Goal: Task Accomplishment & Management: Complete application form

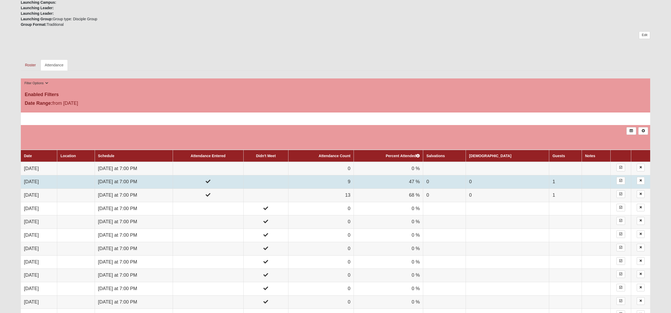
scroll to position [219, 0]
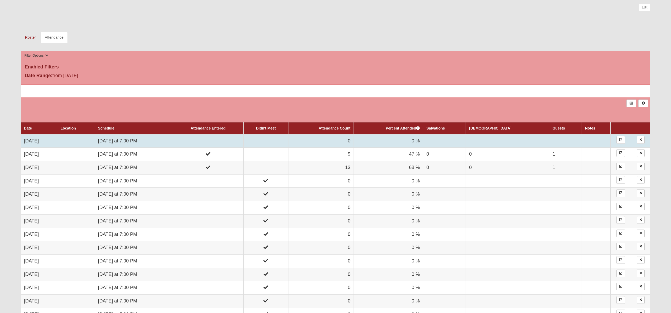
click at [82, 139] on td at bounding box center [75, 140] width 37 height 13
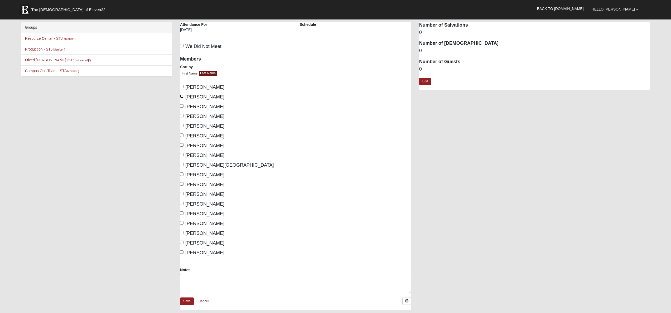
click at [183, 97] on input "Cruz, Karin" at bounding box center [181, 96] width 3 height 3
checkbox input "true"
click at [181, 104] on label "Cruz, Mario" at bounding box center [202, 106] width 44 height 7
click at [181, 104] on input "Cruz, Mario" at bounding box center [181, 105] width 3 height 3
checkbox input "true"
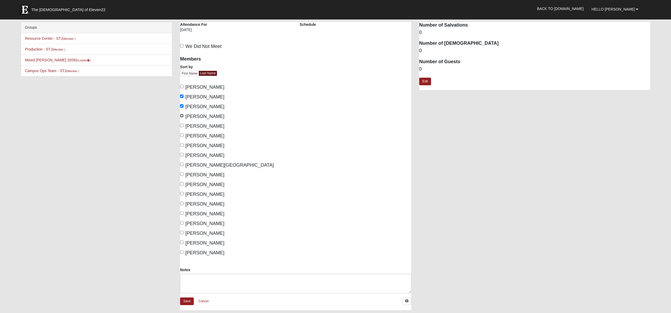
click at [182, 117] on input "Greenwald, Amy" at bounding box center [181, 115] width 3 height 3
checkbox input "true"
click at [182, 123] on label "Greenwald, Scott" at bounding box center [202, 126] width 44 height 7
click at [181, 155] on input "Oder, Dawn" at bounding box center [181, 154] width 3 height 3
checkbox input "true"
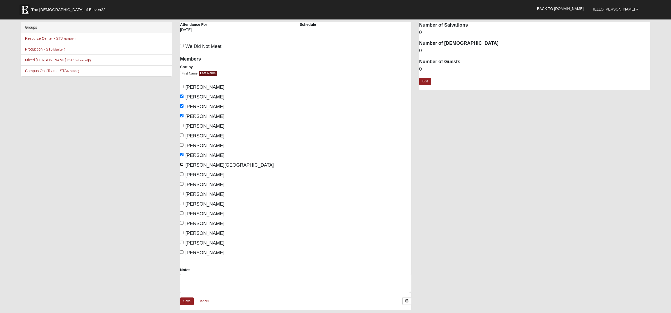
click at [183, 166] on input "Olsen, Kent" at bounding box center [181, 164] width 3 height 3
checkbox input "true"
drag, startPoint x: 182, startPoint y: 173, endPoint x: 180, endPoint y: 173, distance: 2.6
click at [182, 173] on input "Olsen, Stephanie" at bounding box center [181, 174] width 3 height 3
checkbox input "true"
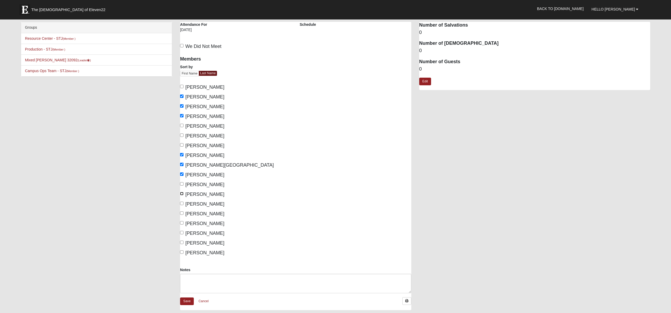
click at [182, 194] on input "Skogerboe, Paul" at bounding box center [181, 193] width 3 height 3
checkbox input "true"
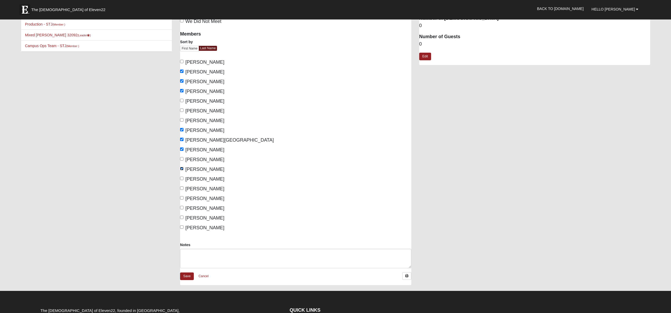
scroll to position [28, 0]
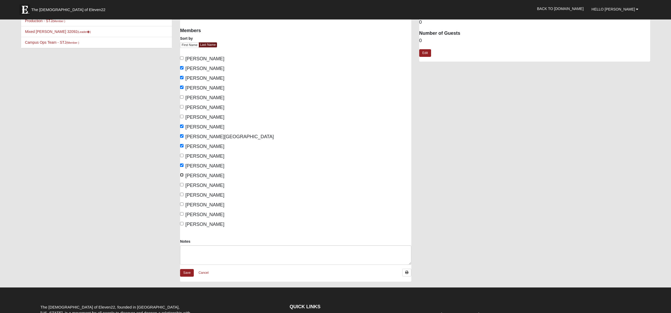
click at [182, 176] on input "Stevens, Cyndee" at bounding box center [181, 174] width 3 height 3
checkbox input "true"
drag, startPoint x: 182, startPoint y: 182, endPoint x: 182, endPoint y: 189, distance: 6.6
click at [183, 183] on label "Stevens, Mark" at bounding box center [202, 185] width 44 height 7
click at [183, 183] on input "Stevens, Mark" at bounding box center [181, 184] width 3 height 3
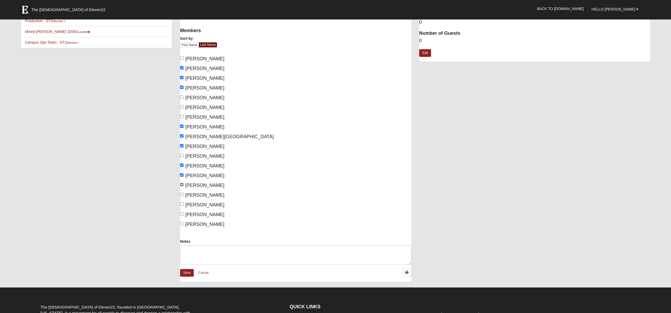
checkbox input "true"
click at [183, 193] on input "Stiehr, Jack" at bounding box center [181, 194] width 3 height 3
checkbox input "true"
click at [182, 205] on input "Stiehr, Patricia" at bounding box center [181, 204] width 3 height 3
checkbox input "true"
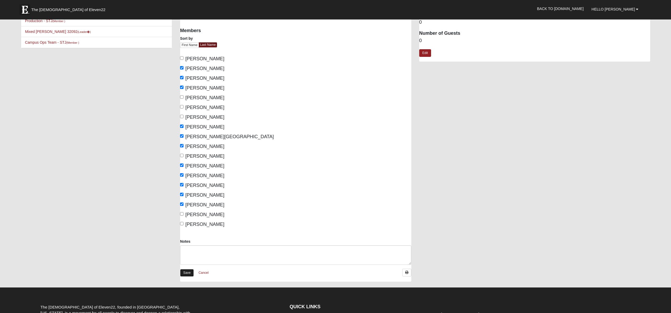
click at [186, 272] on link "Save" at bounding box center [187, 273] width 14 height 8
